Goal: Information Seeking & Learning: Compare options

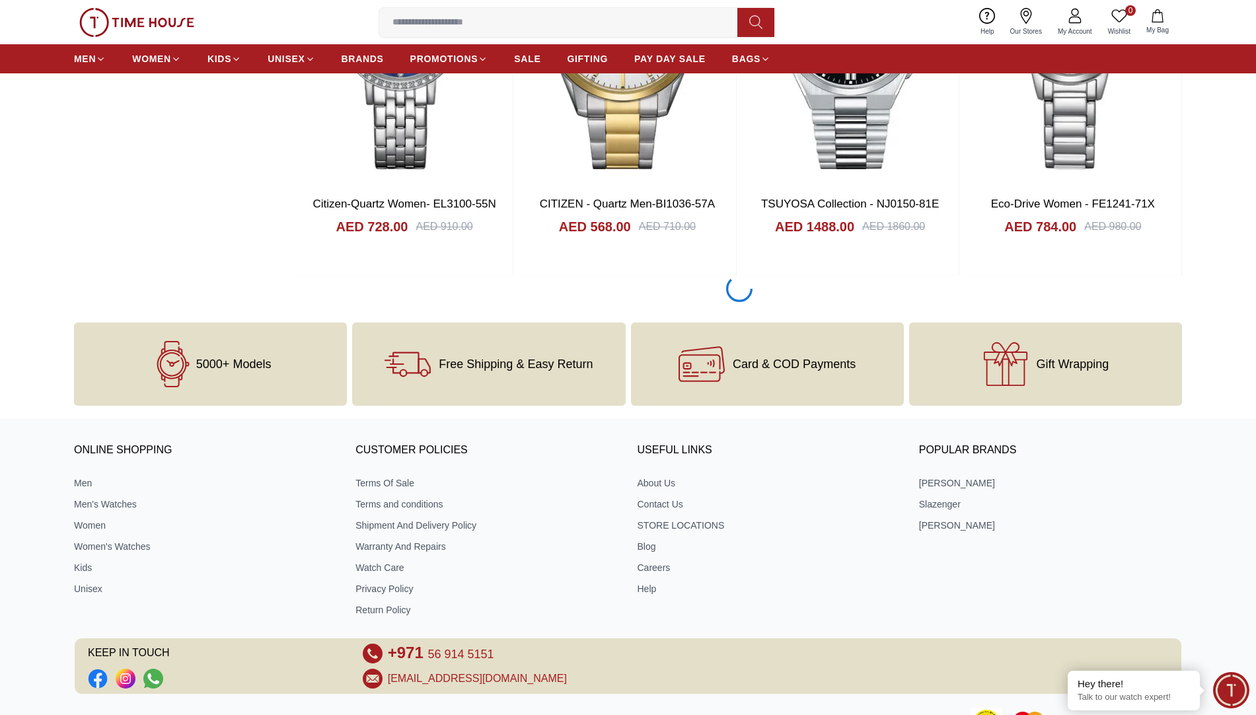
scroll to position [2457, 0]
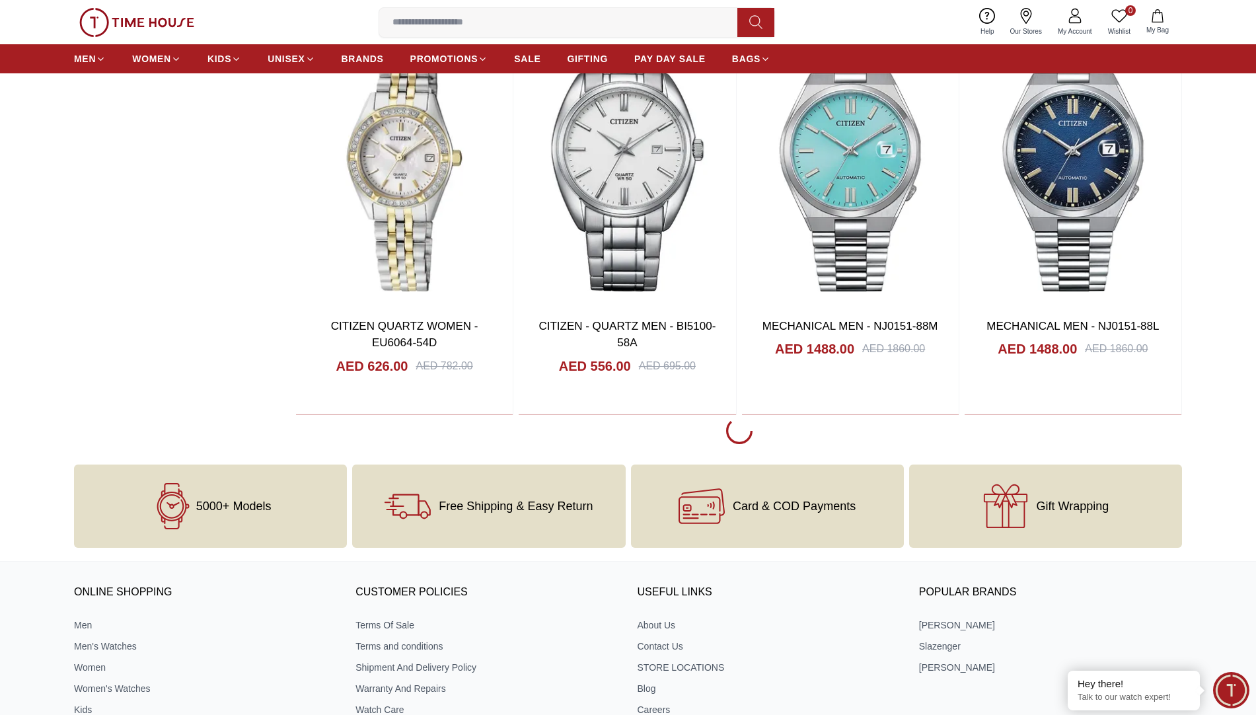
scroll to position [6235, 0]
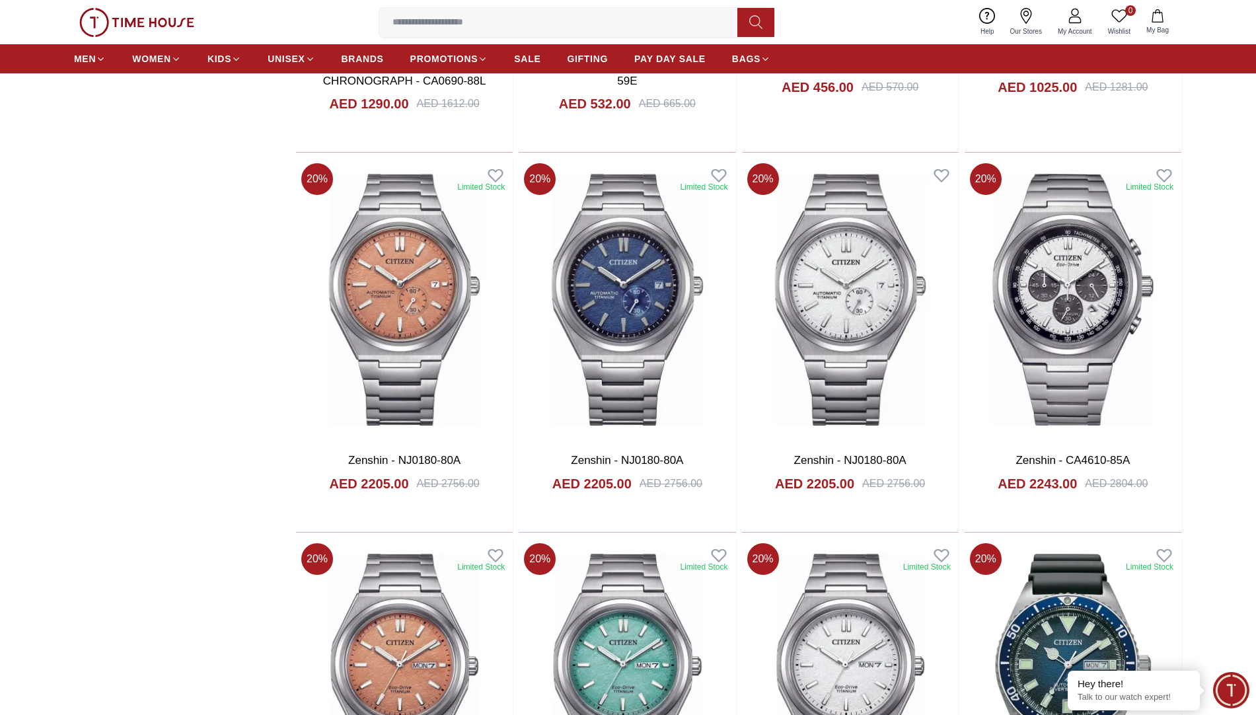
scroll to position [7636, 0]
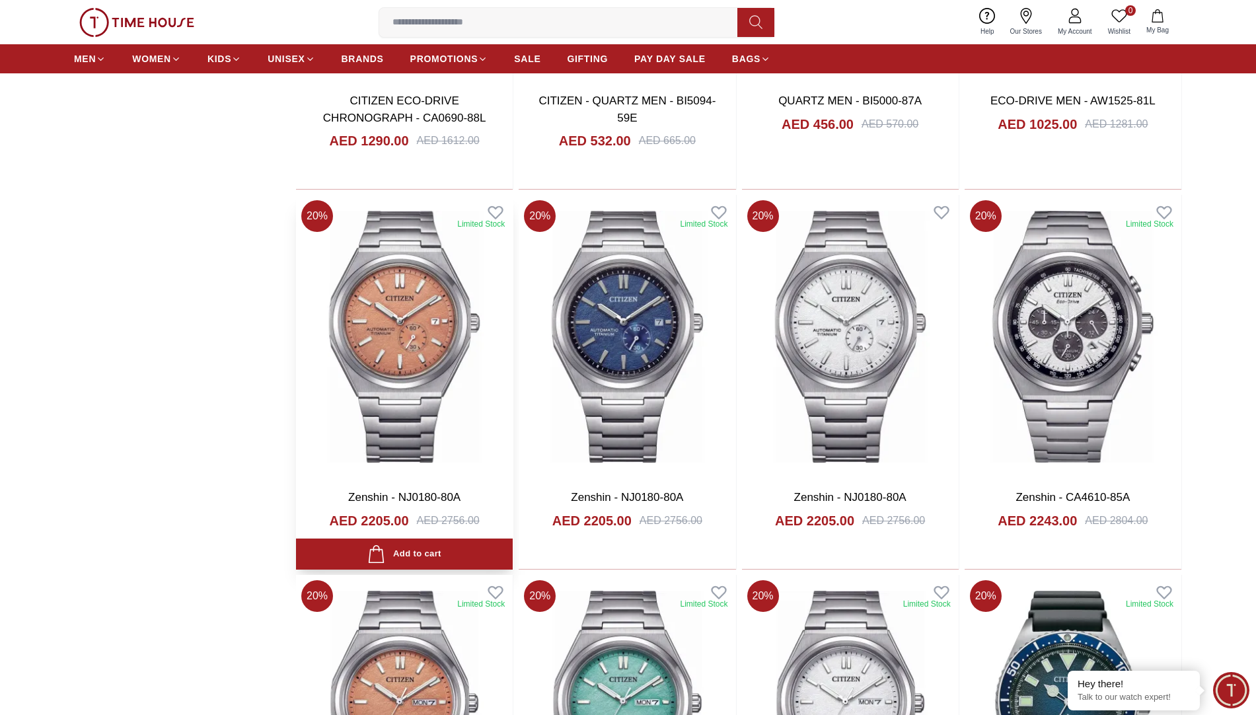
click at [416, 347] on img at bounding box center [404, 336] width 217 height 283
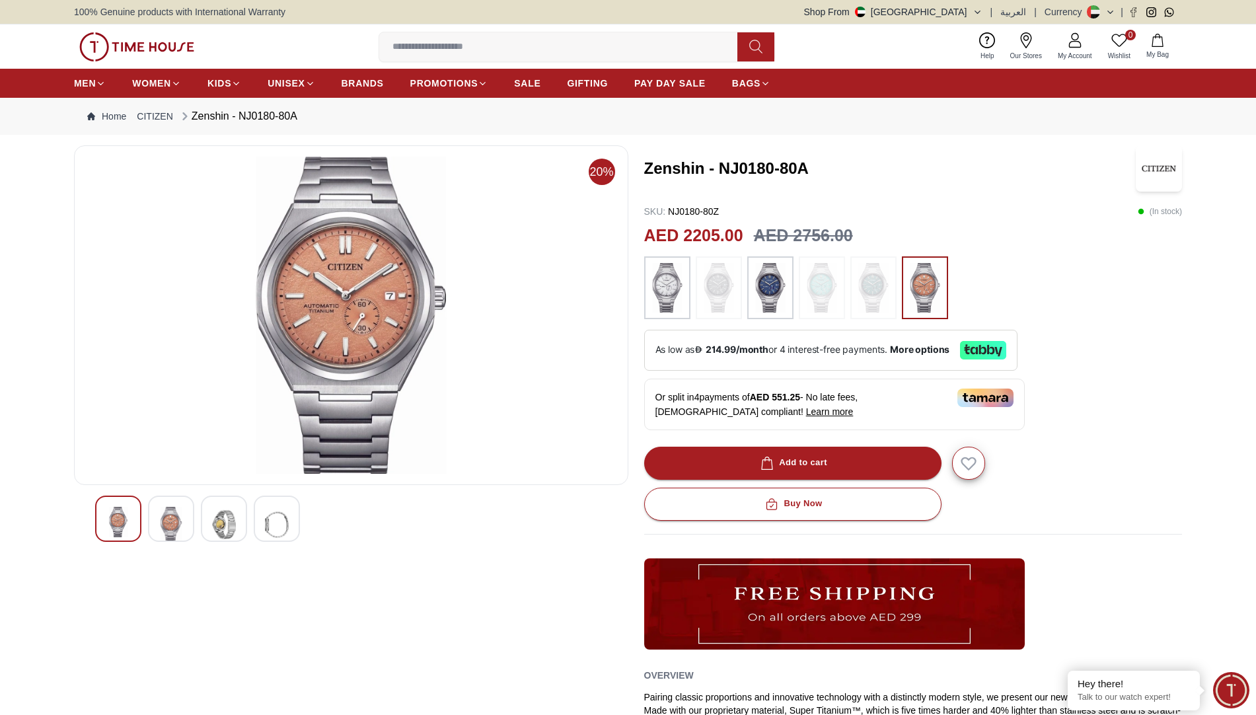
click at [873, 293] on img at bounding box center [873, 288] width 33 height 50
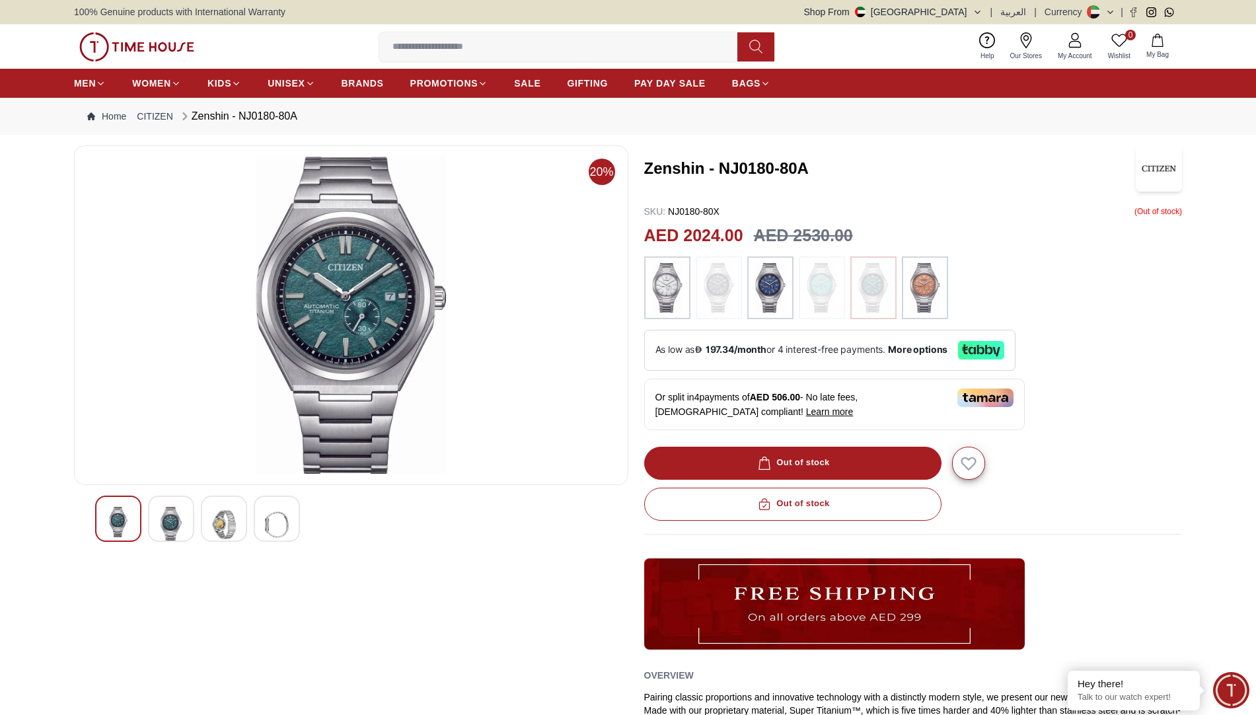
click at [831, 286] on img at bounding box center [821, 288] width 33 height 50
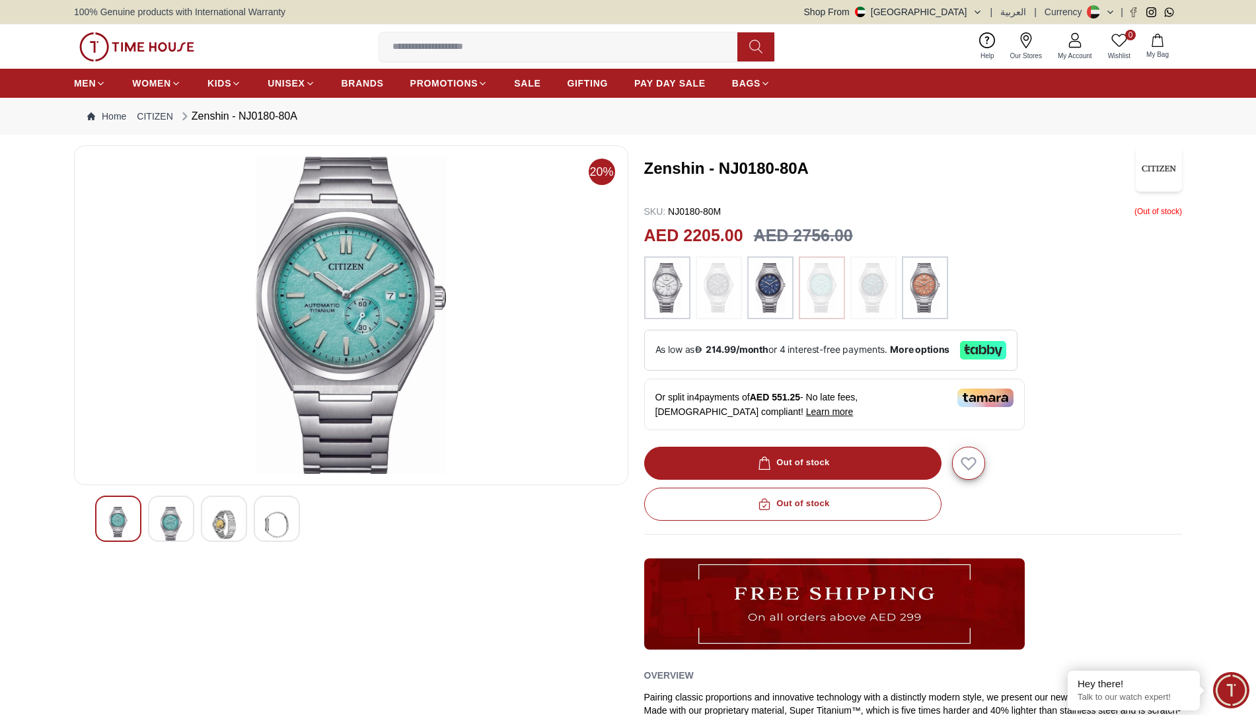
click at [715, 289] on img at bounding box center [718, 288] width 33 height 50
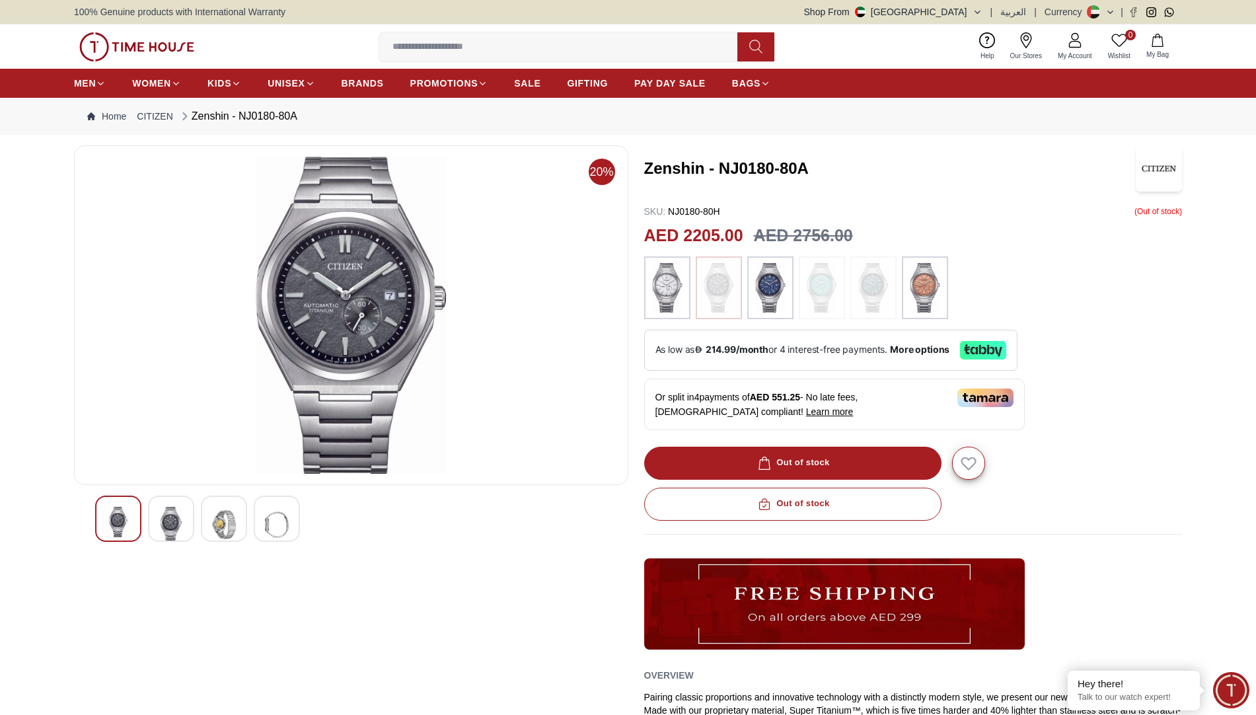
click at [822, 290] on img at bounding box center [821, 288] width 33 height 50
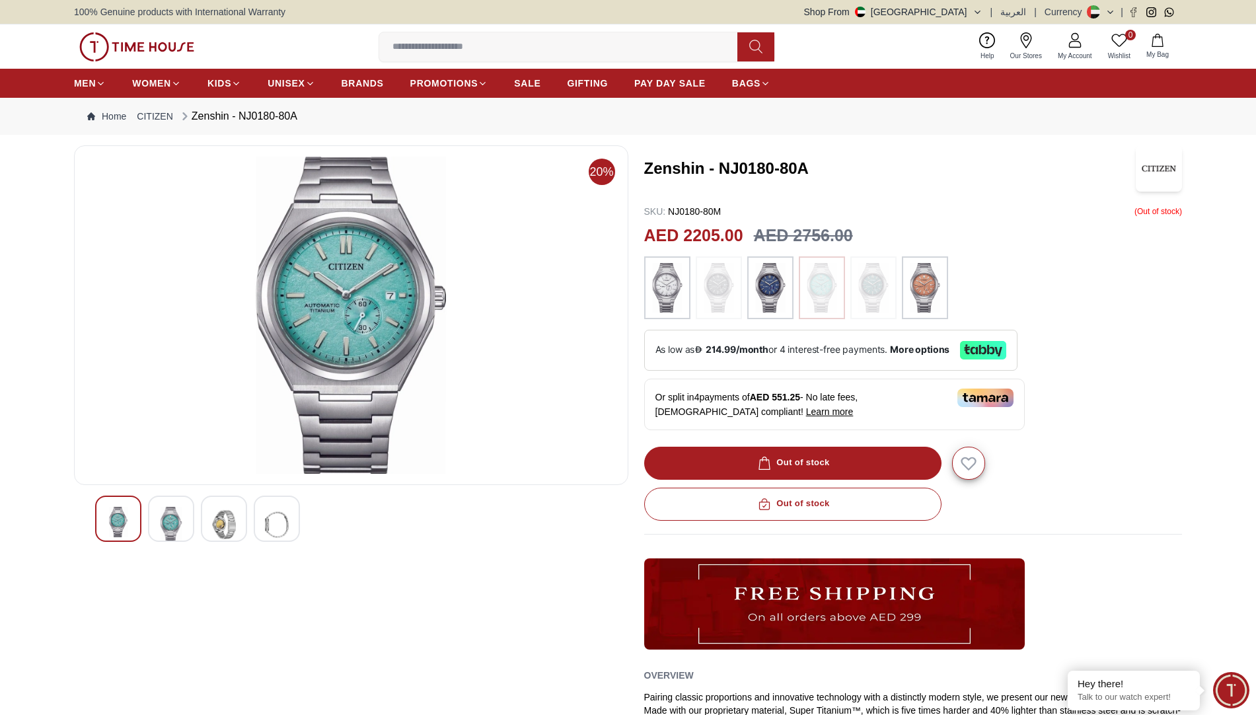
click at [730, 286] on img at bounding box center [718, 288] width 33 height 50
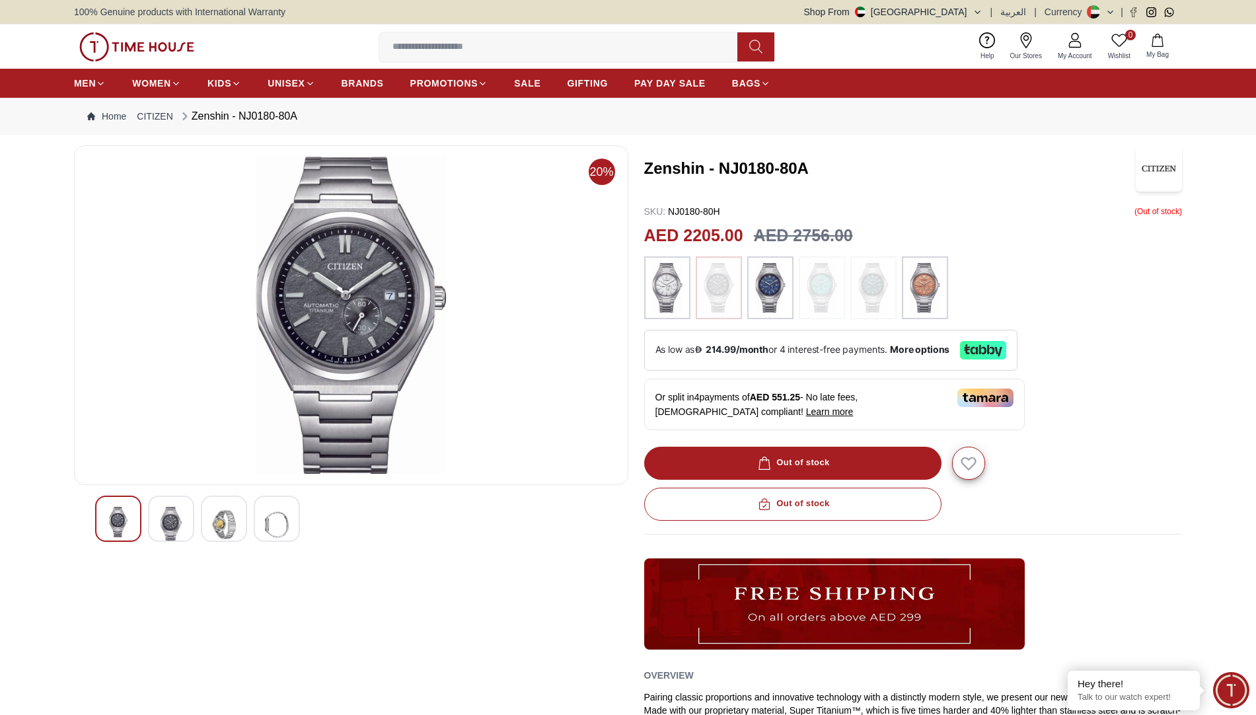
click at [869, 288] on img at bounding box center [873, 288] width 33 height 50
